Goal: Task Accomplishment & Management: Manage account settings

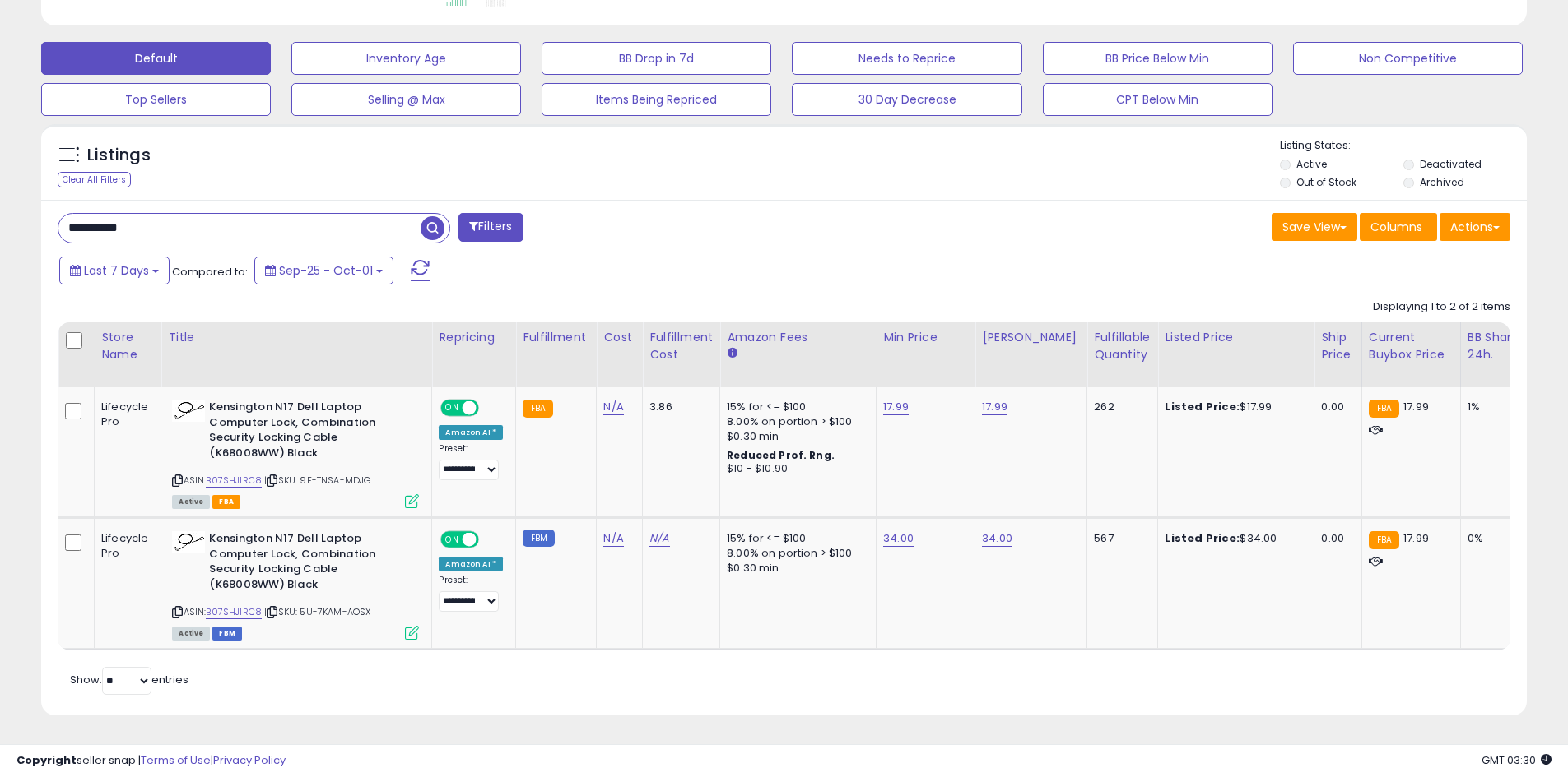
scroll to position [489, 0]
click at [887, 399] on link "17.99" at bounding box center [895, 406] width 26 height 16
drag, startPoint x: 825, startPoint y: 362, endPoint x: 738, endPoint y: 352, distance: 87.6
click at [738, 352] on table "Store Name Title" at bounding box center [1277, 487] width 2439 height 328
type input "*****"
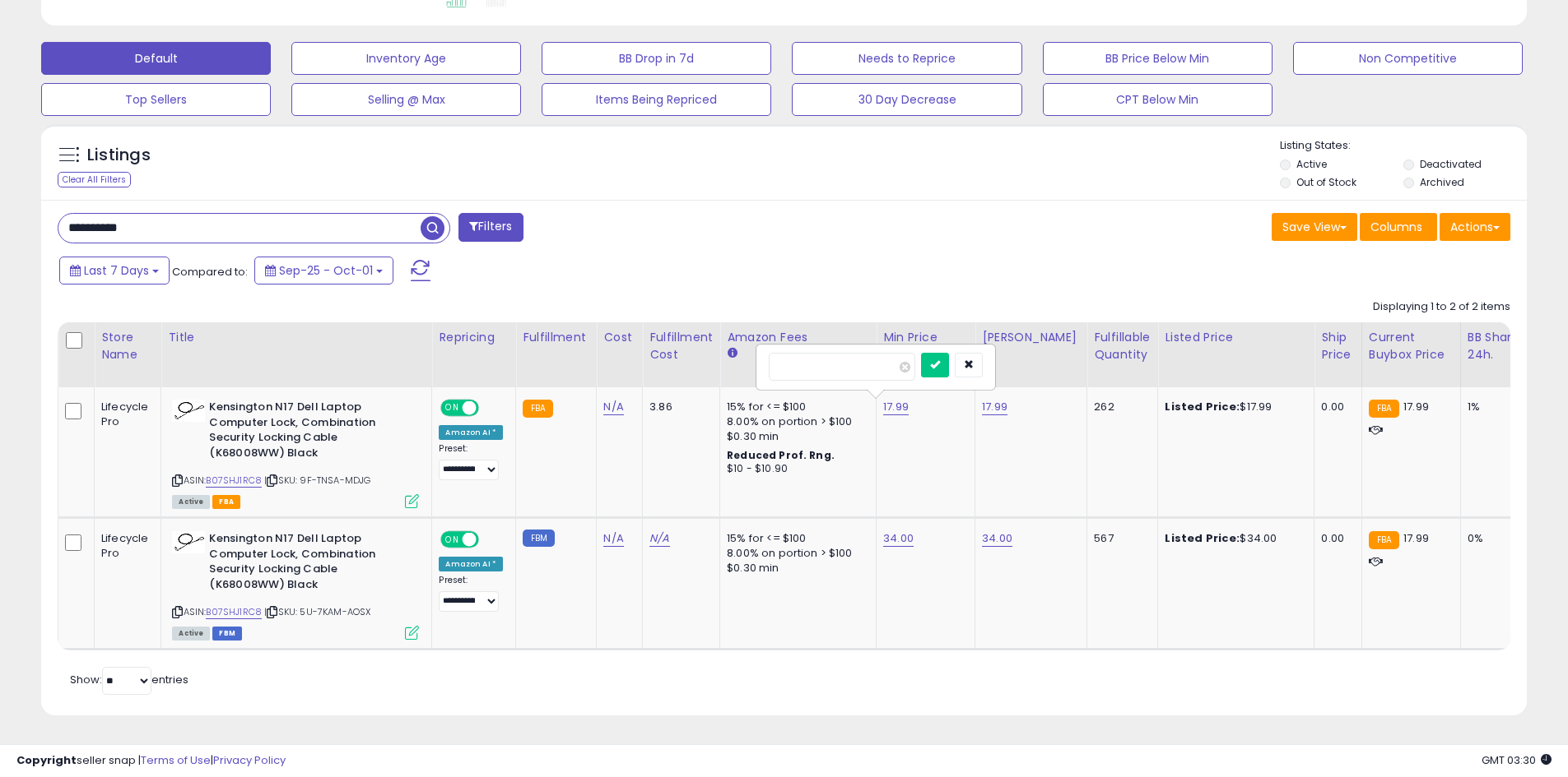
click button "submit" at bounding box center [935, 365] width 28 height 25
click at [992, 400] on link "17.99" at bounding box center [994, 406] width 26 height 16
drag, startPoint x: 921, startPoint y: 355, endPoint x: 839, endPoint y: 340, distance: 83.4
click at [839, 387] on tr "Lifecycle Pro Kensington N17 Dell Laptop Computer Lock, Combination Security Lo…" at bounding box center [1278, 451] width 2438 height 130
type input "*"
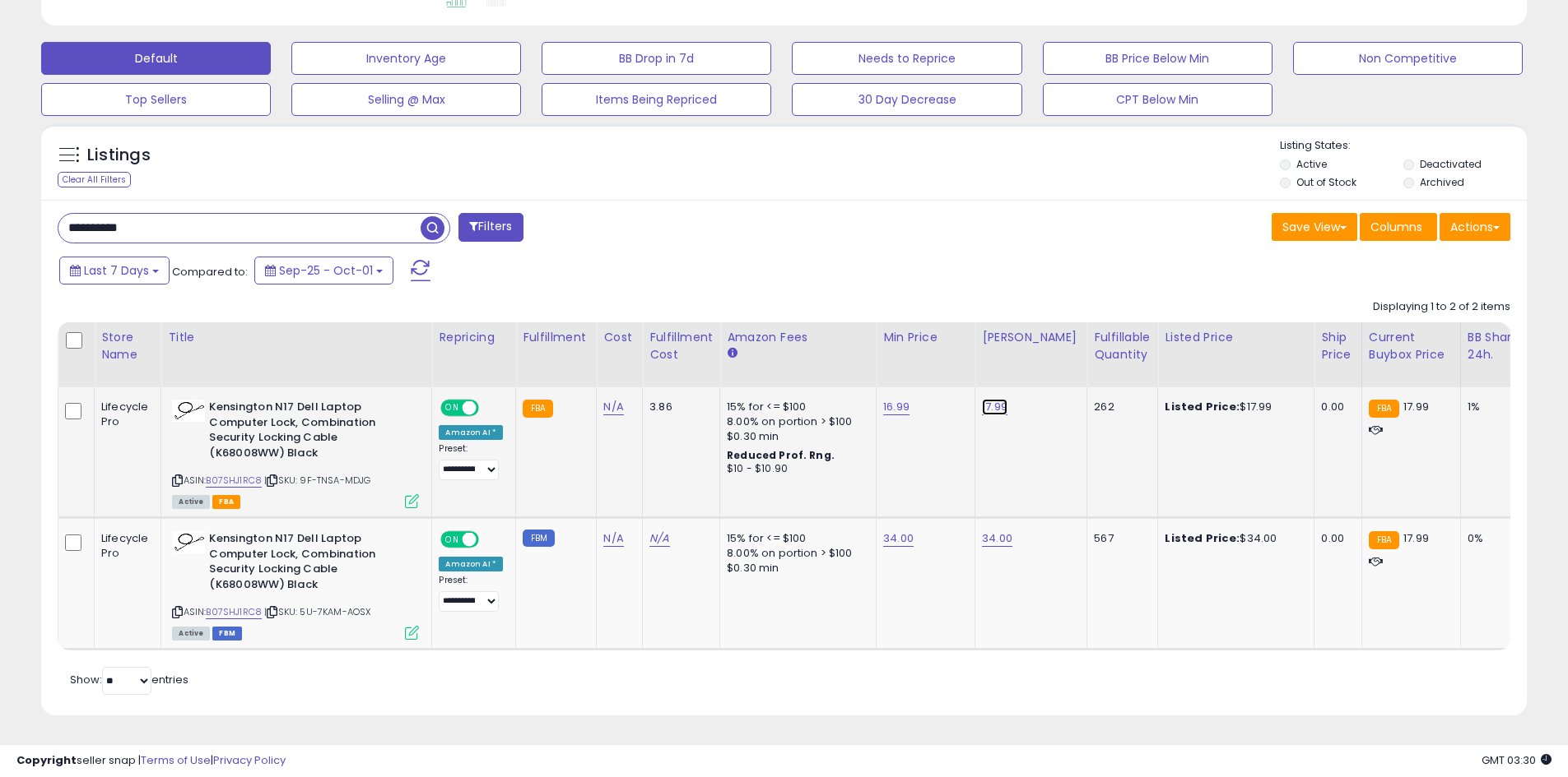
click at [993, 399] on link "17.99" at bounding box center [994, 406] width 26 height 16
drag, startPoint x: 924, startPoint y: 349, endPoint x: 773, endPoint y: 325, distance: 152.9
click at [773, 326] on table "Store Name Title" at bounding box center [1277, 487] width 2439 height 328
type input "*****"
click button "submit" at bounding box center [1033, 365] width 28 height 25
